Goal: Transaction & Acquisition: Purchase product/service

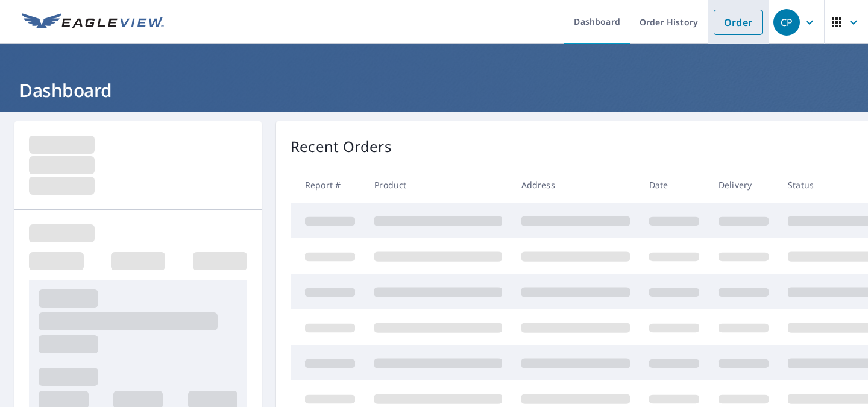
click at [731, 17] on link "Order" at bounding box center [738, 22] width 49 height 25
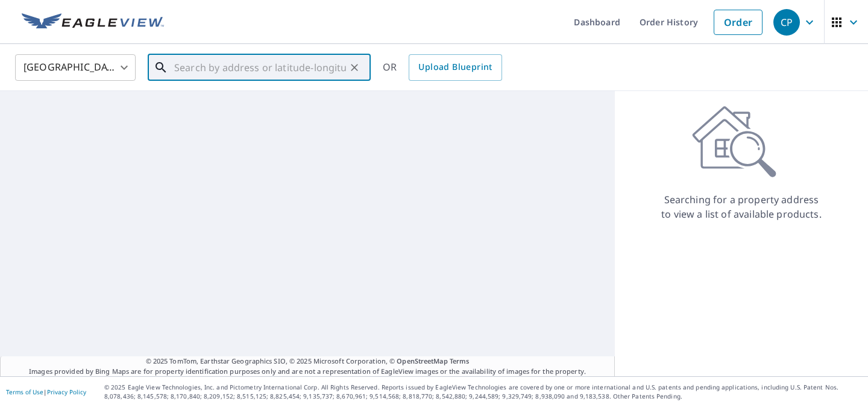
click at [213, 68] on input "text" at bounding box center [260, 68] width 172 height 34
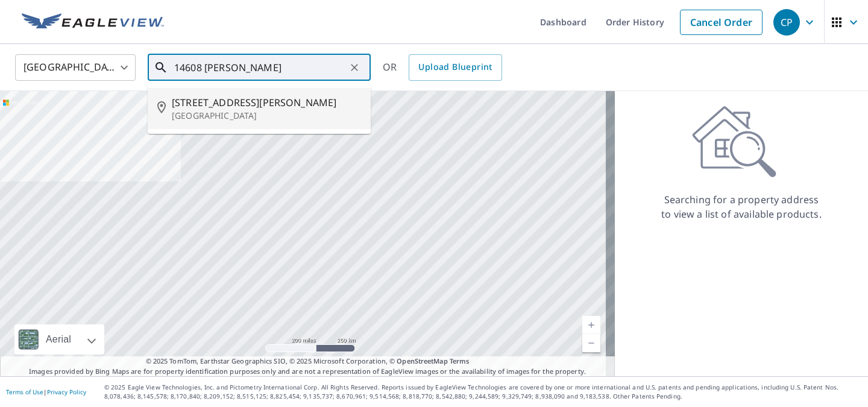
click at [211, 113] on p "[GEOGRAPHIC_DATA]" at bounding box center [266, 116] width 189 height 12
type input "[STREET_ADDRESS][PERSON_NAME]"
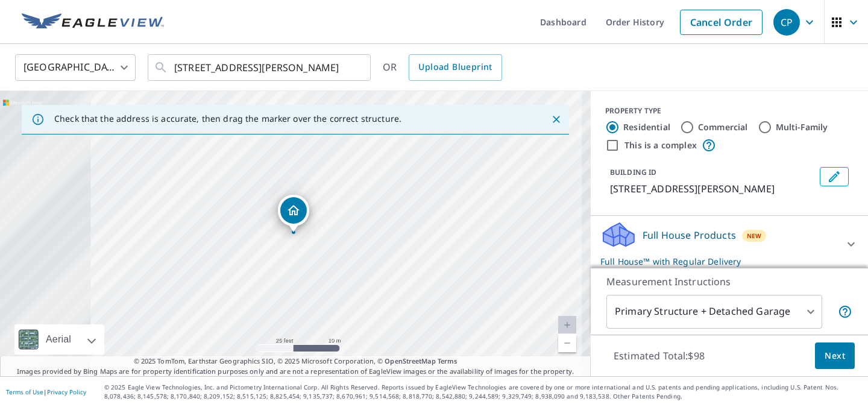
drag, startPoint x: 213, startPoint y: 227, endPoint x: 364, endPoint y: 250, distance: 152.5
click at [364, 250] on div "[STREET_ADDRESS][PERSON_NAME]" at bounding box center [295, 233] width 591 height 285
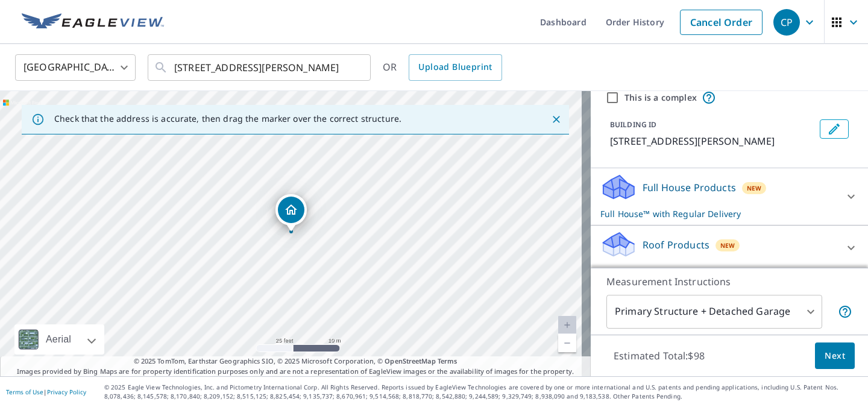
scroll to position [60, 0]
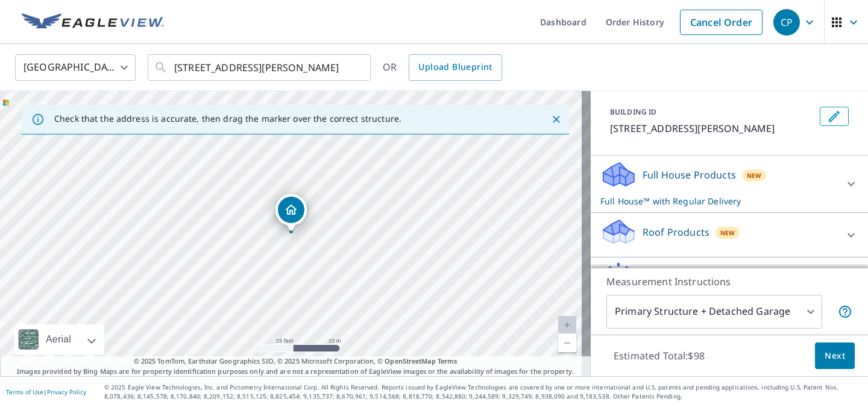
click at [844, 233] on icon at bounding box center [851, 235] width 14 height 14
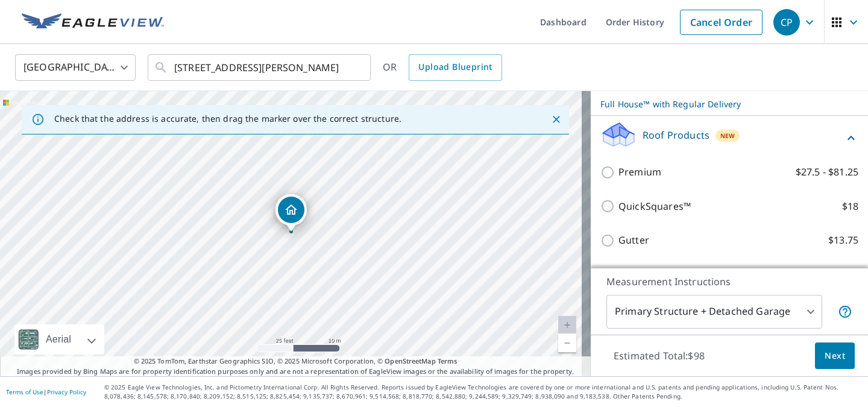
scroll to position [181, 0]
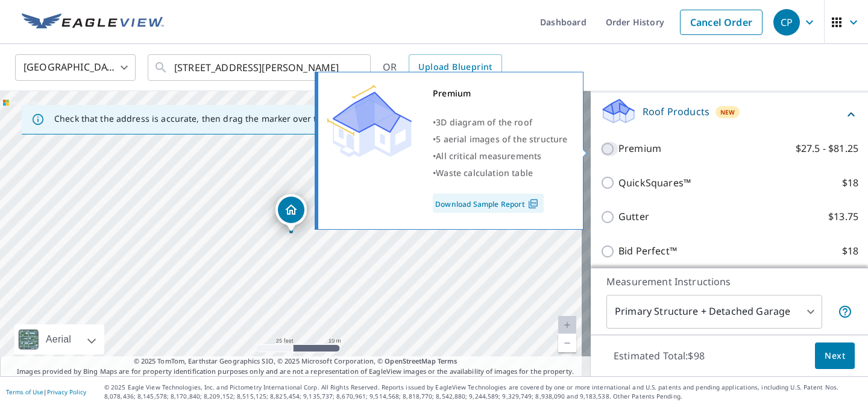
click at [601, 147] on input "Premium $27.5 - $81.25" at bounding box center [610, 149] width 18 height 14
checkbox input "true"
checkbox input "false"
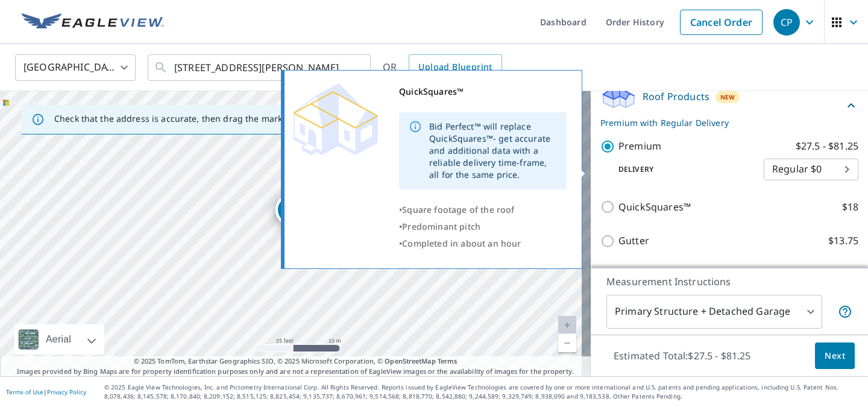
scroll to position [304, 0]
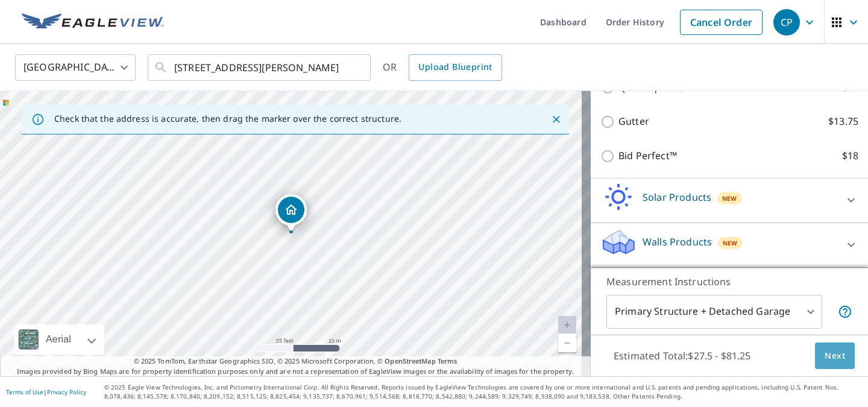
click at [815, 348] on button "Next" at bounding box center [835, 355] width 40 height 27
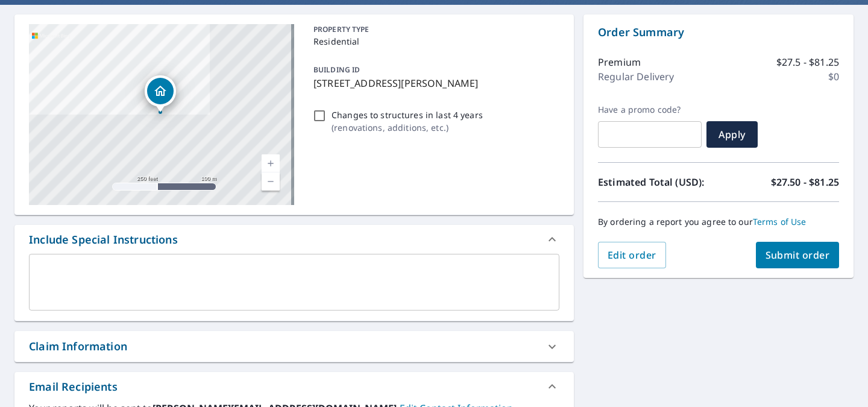
scroll to position [121, 0]
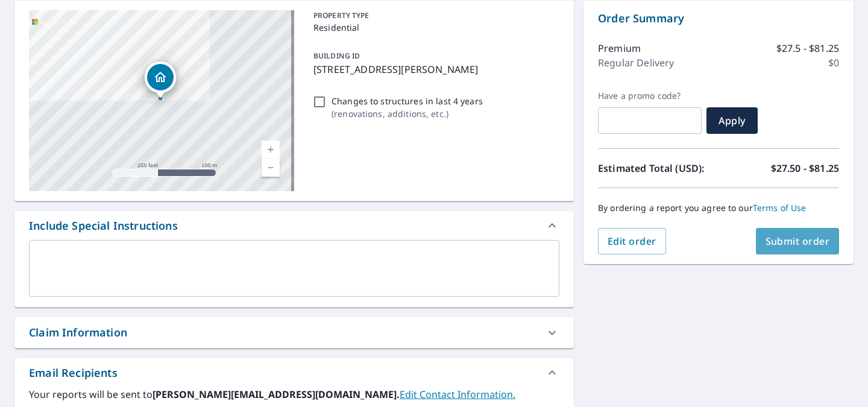
click at [795, 239] on span "Submit order" at bounding box center [798, 241] width 65 height 13
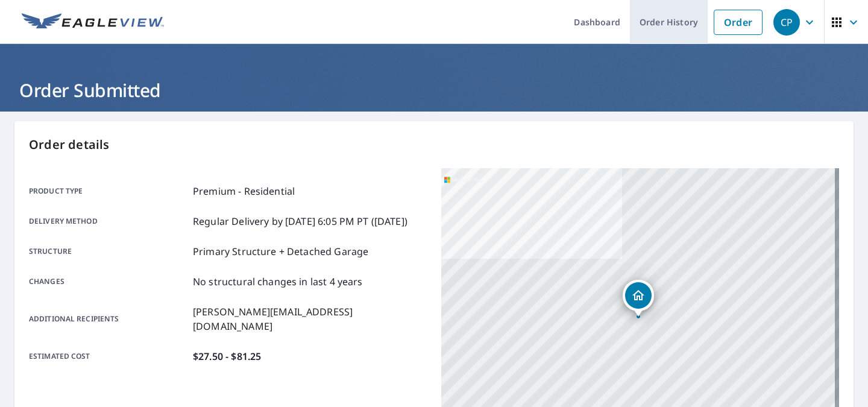
click at [678, 11] on link "Order History" at bounding box center [669, 22] width 78 height 44
